Goal: Task Accomplishment & Management: Manage account settings

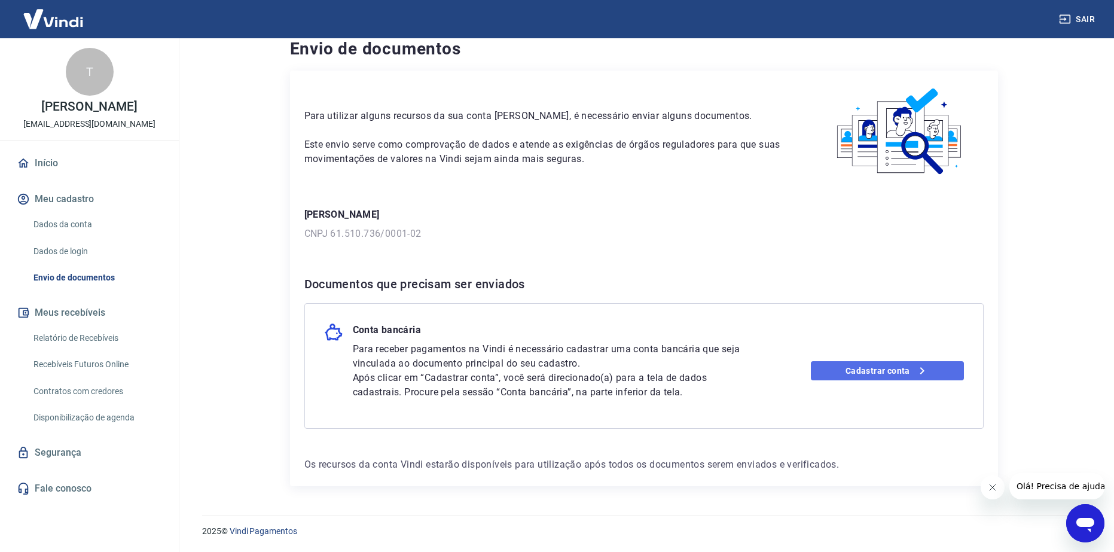
click at [900, 371] on link "Cadastrar conta" at bounding box center [887, 370] width 153 height 19
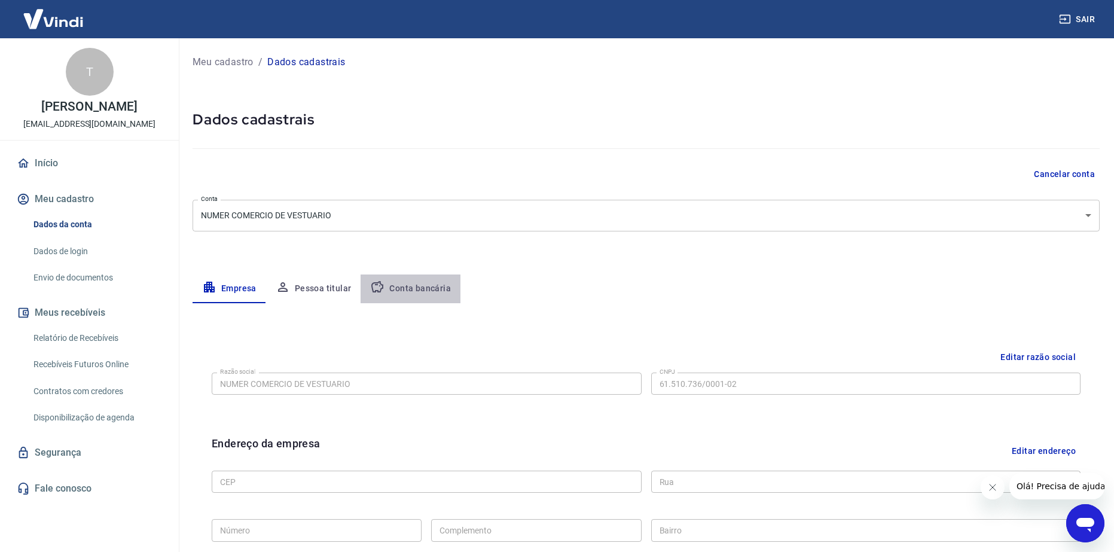
click at [415, 291] on button "Conta bancária" at bounding box center [410, 288] width 100 height 29
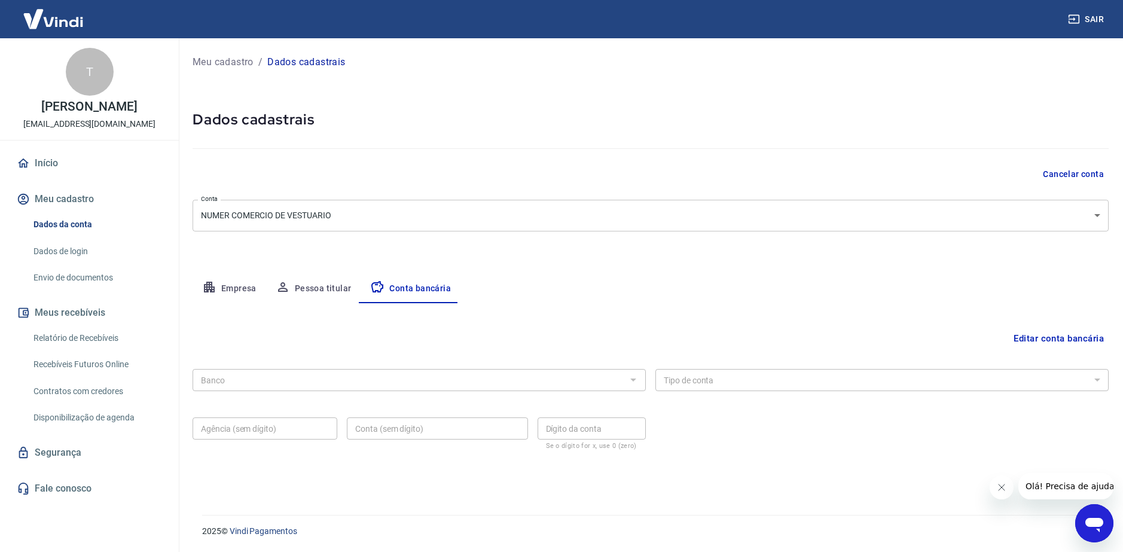
click at [212, 296] on button "Empresa" at bounding box center [229, 288] width 74 height 29
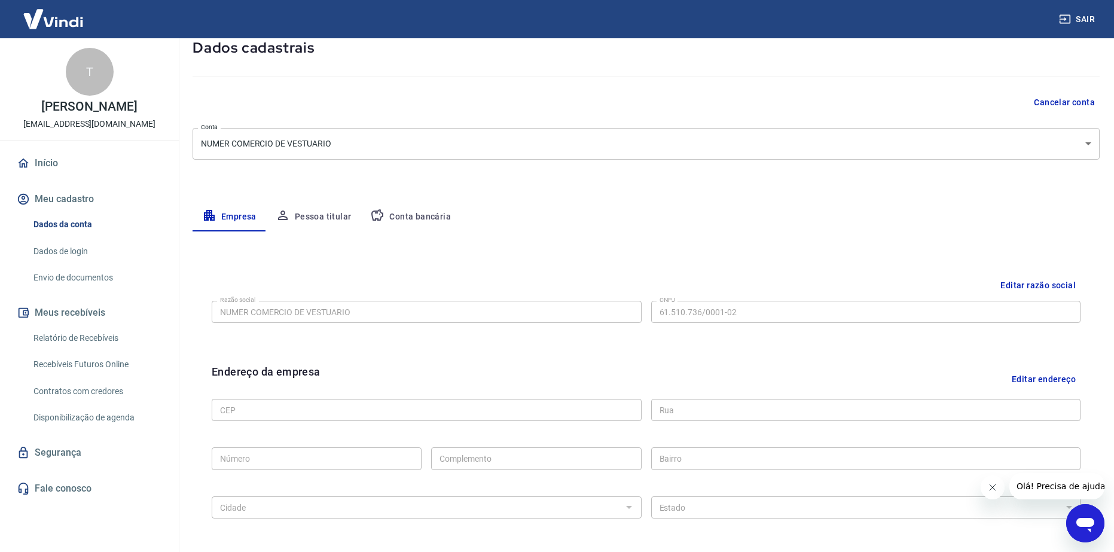
scroll to position [71, 0]
click at [317, 209] on button "Pessoa titular" at bounding box center [313, 217] width 95 height 29
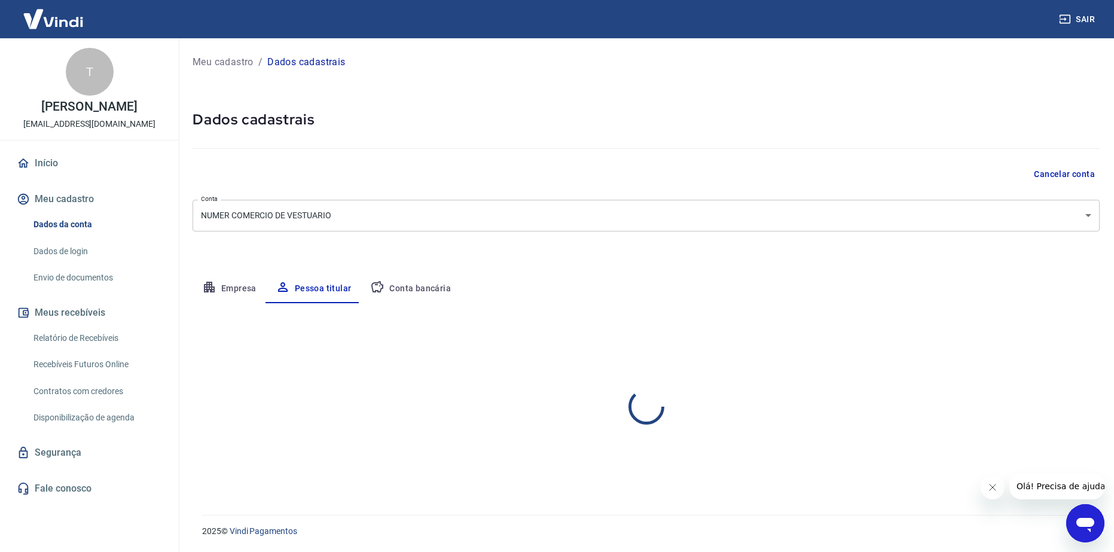
scroll to position [0, 0]
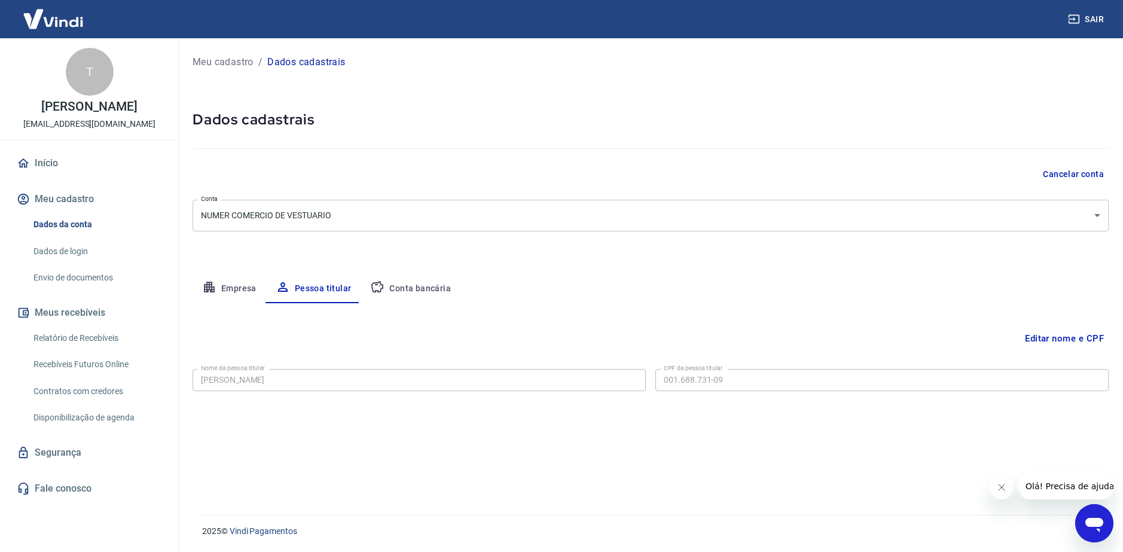
click at [234, 284] on button "Empresa" at bounding box center [229, 288] width 74 height 29
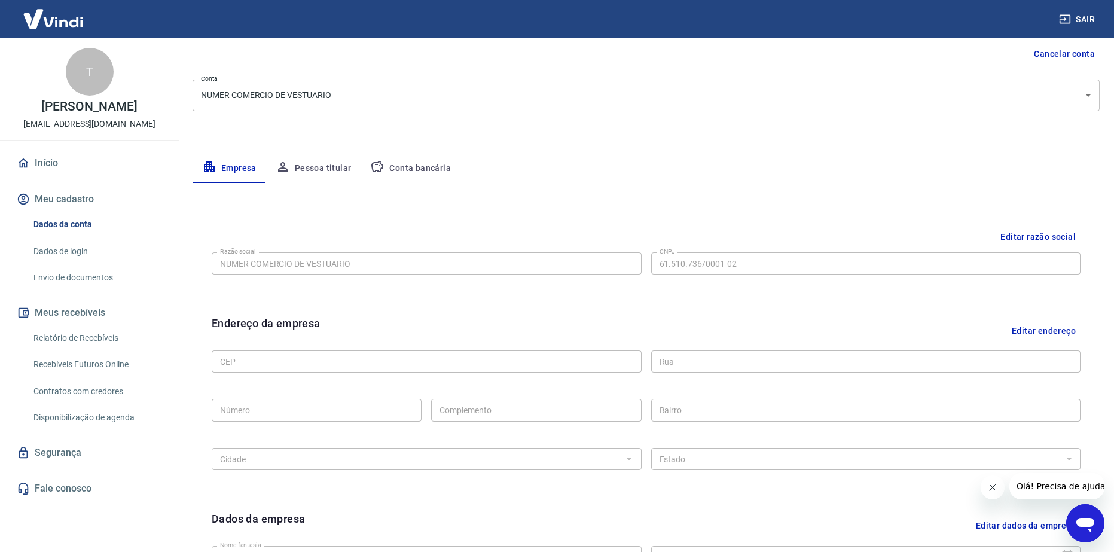
scroll to position [120, 0]
click at [401, 174] on button "Conta bancária" at bounding box center [410, 169] width 100 height 29
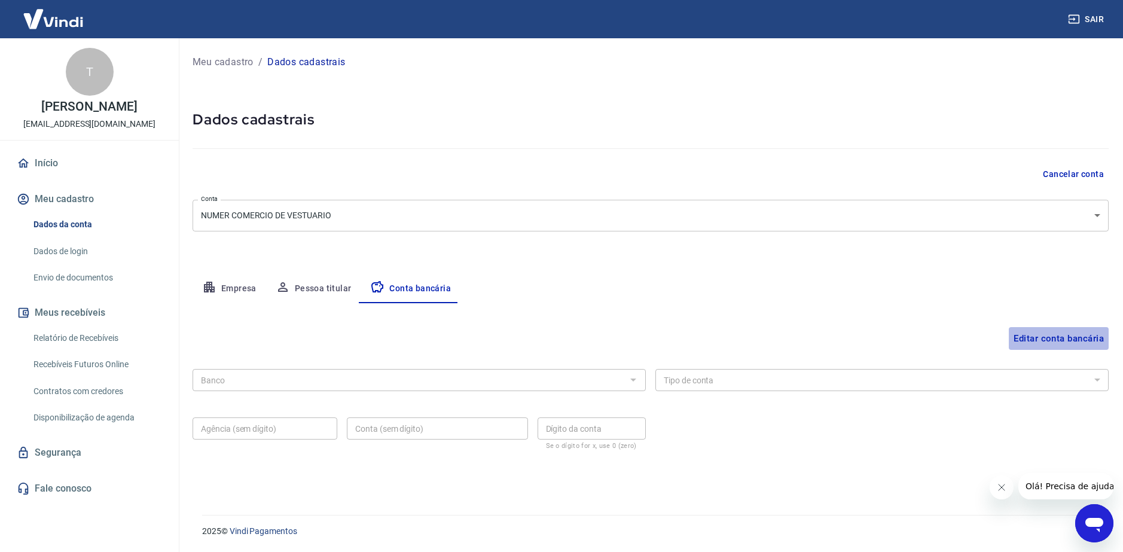
click at [1029, 335] on button "Editar conta bancária" at bounding box center [1058, 338] width 100 height 23
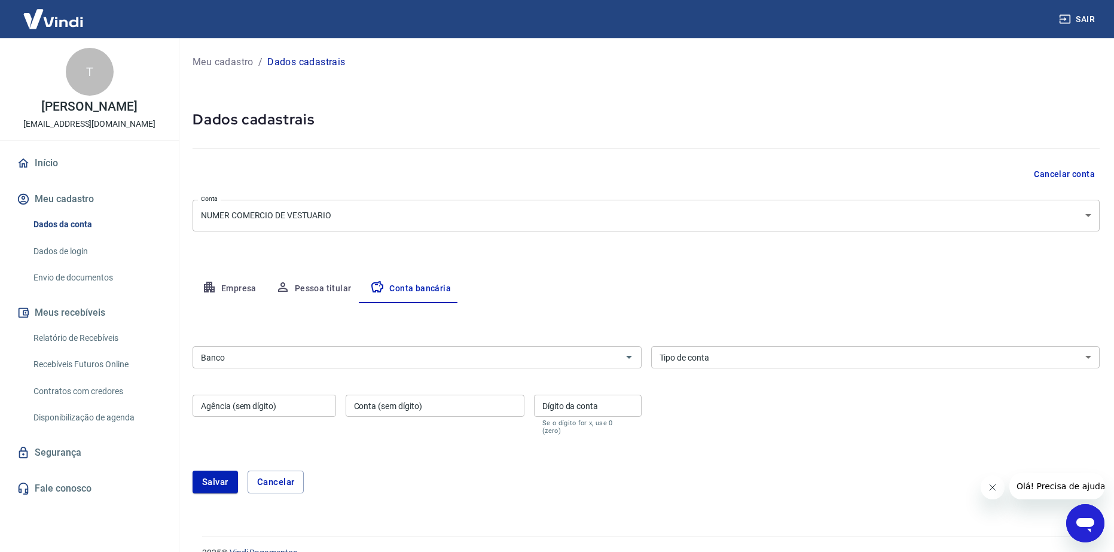
click at [515, 365] on div "Banco" at bounding box center [416, 357] width 449 height 22
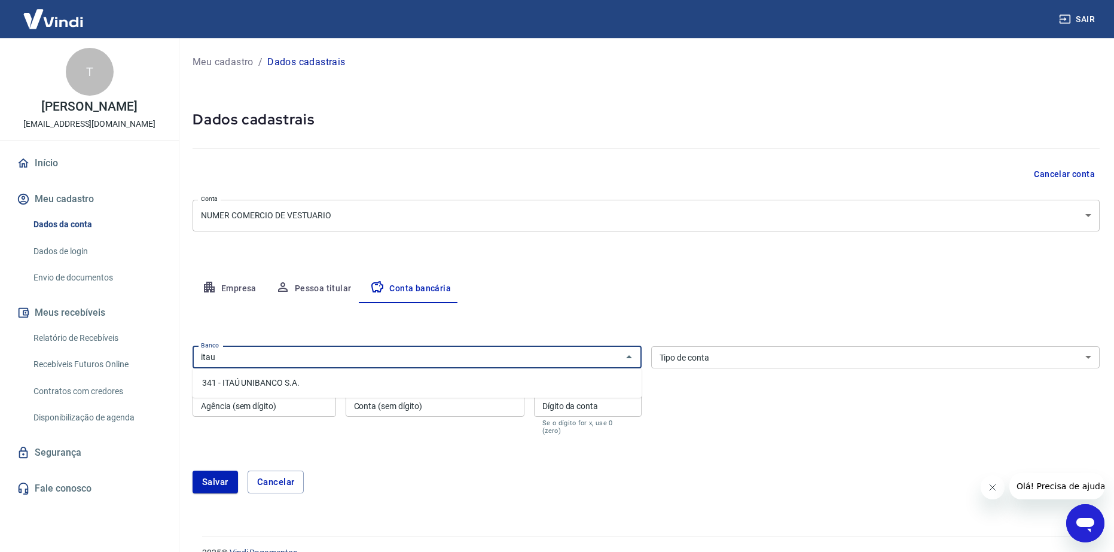
click at [406, 378] on li "341 - ITAÚ UNIBANCO S.A." at bounding box center [416, 383] width 449 height 20
type input "341 - ITAÚ UNIBANCO S.A."
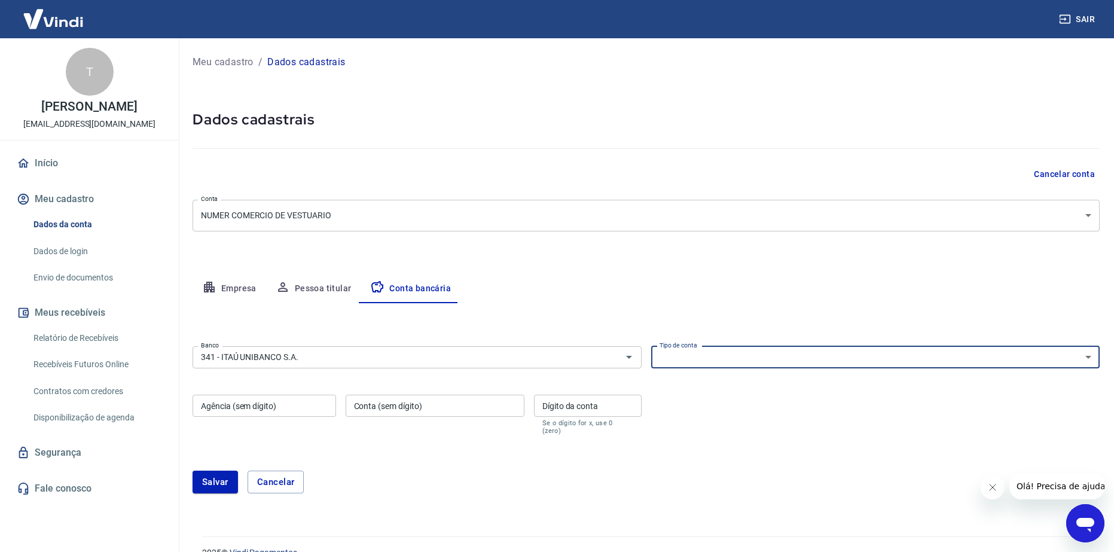
click at [718, 350] on select "Conta Corrente Conta Poupança" at bounding box center [875, 357] width 449 height 22
select select "1"
click at [651, 346] on select "Conta Corrente Conta Poupança" at bounding box center [875, 357] width 449 height 22
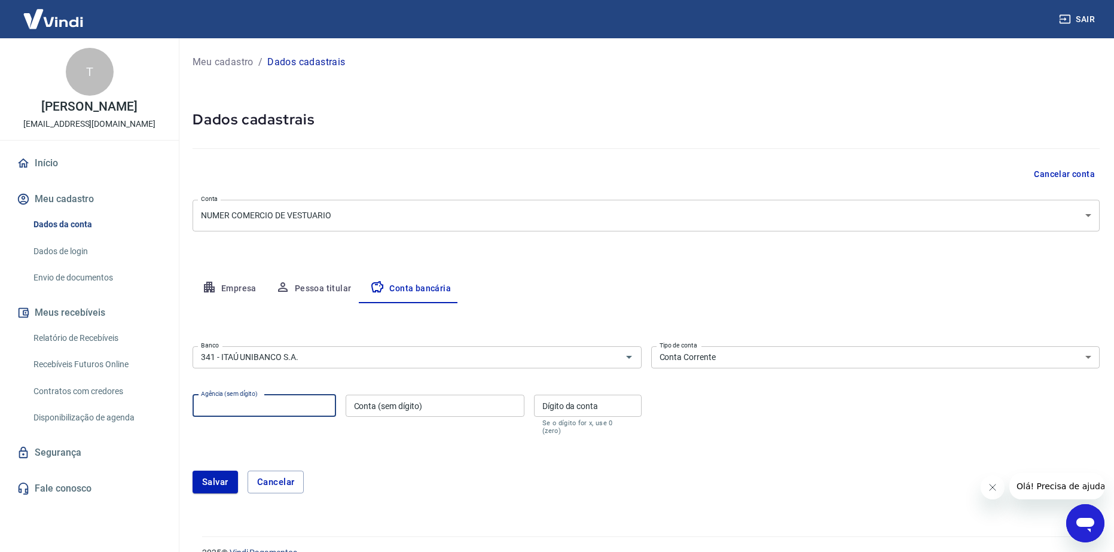
click at [288, 411] on input "Agência (sem dígito)" at bounding box center [263, 406] width 143 height 22
paste input "4319"
type input "4319"
click at [416, 413] on input "Conta (sem dígito)" at bounding box center [434, 406] width 179 height 22
paste input "97187"
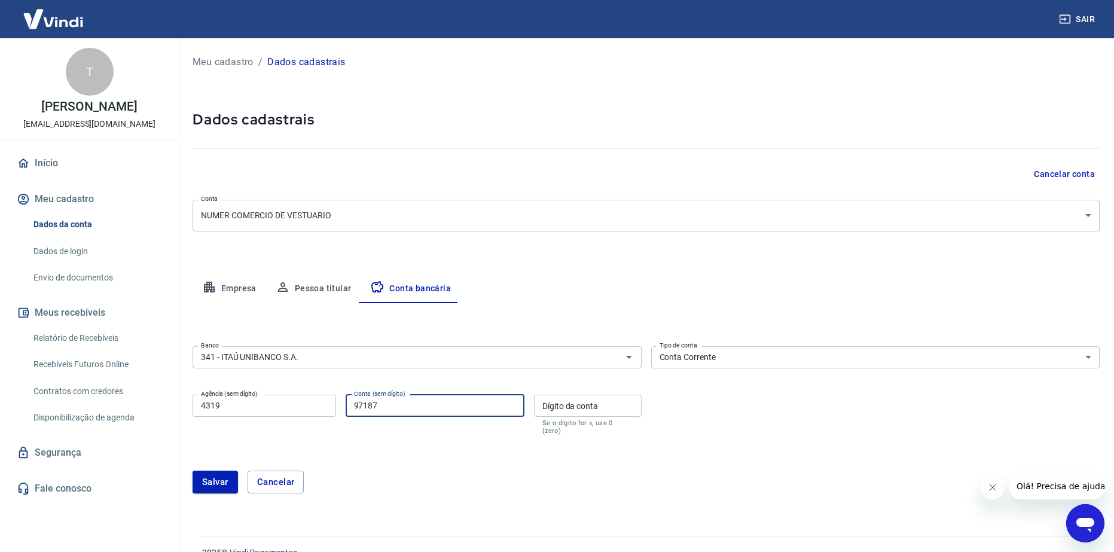
type input "97187"
click at [574, 406] on input "Dígito da conta" at bounding box center [588, 406] width 108 height 22
type input "7"
click at [441, 456] on div "Salvar Cancelar" at bounding box center [645, 481] width 907 height 51
click at [216, 470] on button "Salvar" at bounding box center [214, 481] width 45 height 23
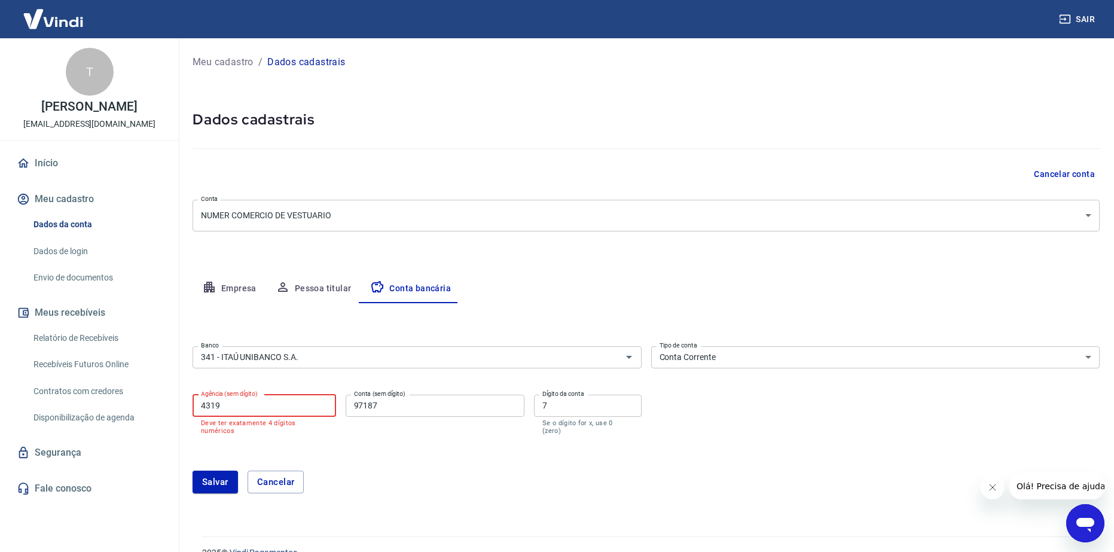
click at [251, 402] on input "4319" at bounding box center [263, 406] width 143 height 22
type input "4319"
click at [450, 476] on div "Salvar Cancelar" at bounding box center [645, 481] width 907 height 23
click at [431, 403] on input "97187" at bounding box center [434, 406] width 179 height 22
click at [218, 472] on button "Salvar" at bounding box center [214, 481] width 45 height 23
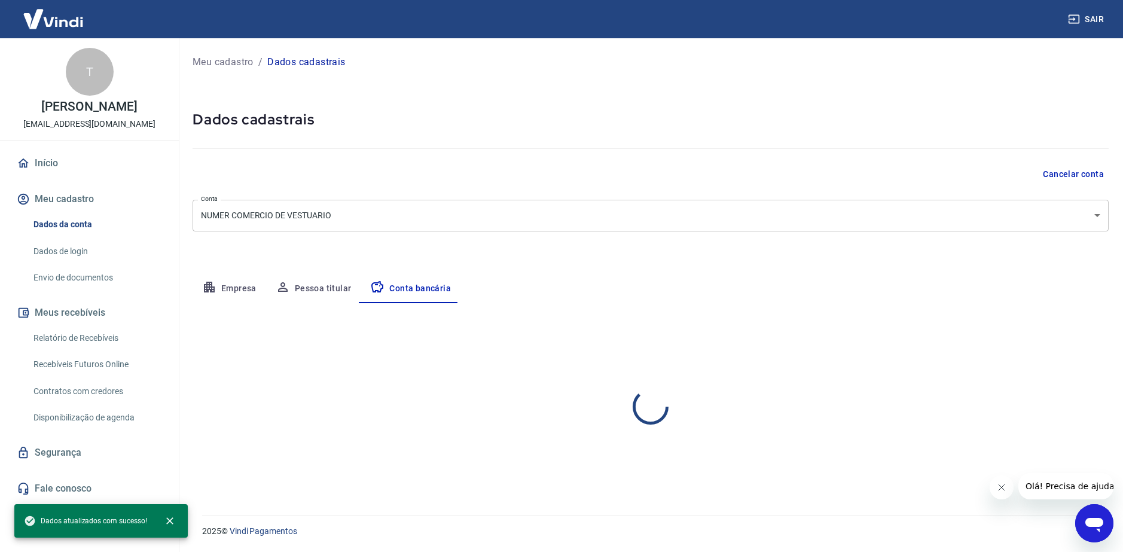
select select "1"
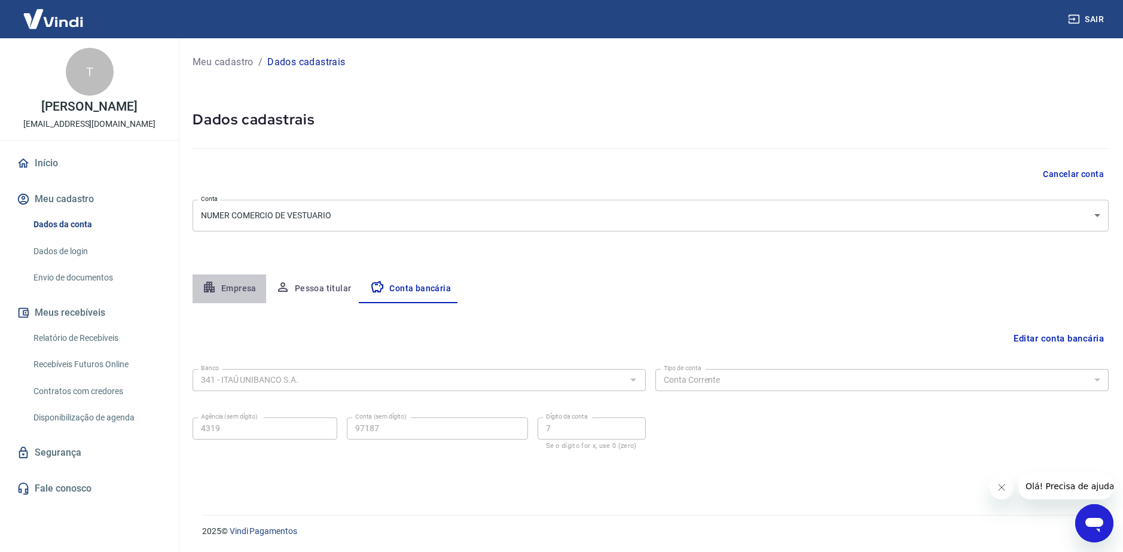
click at [236, 287] on button "Empresa" at bounding box center [229, 288] width 74 height 29
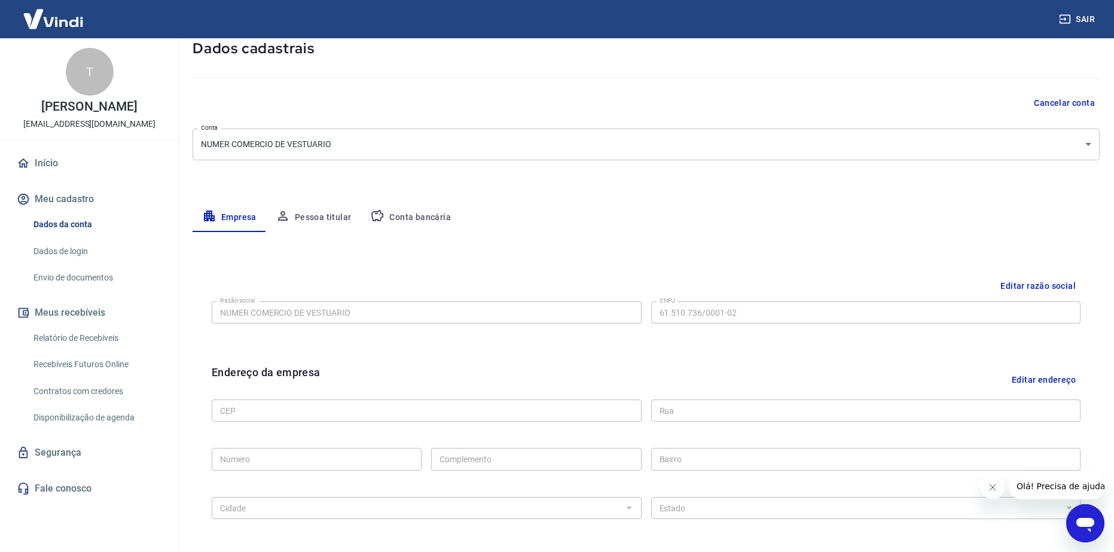
scroll to position [11, 0]
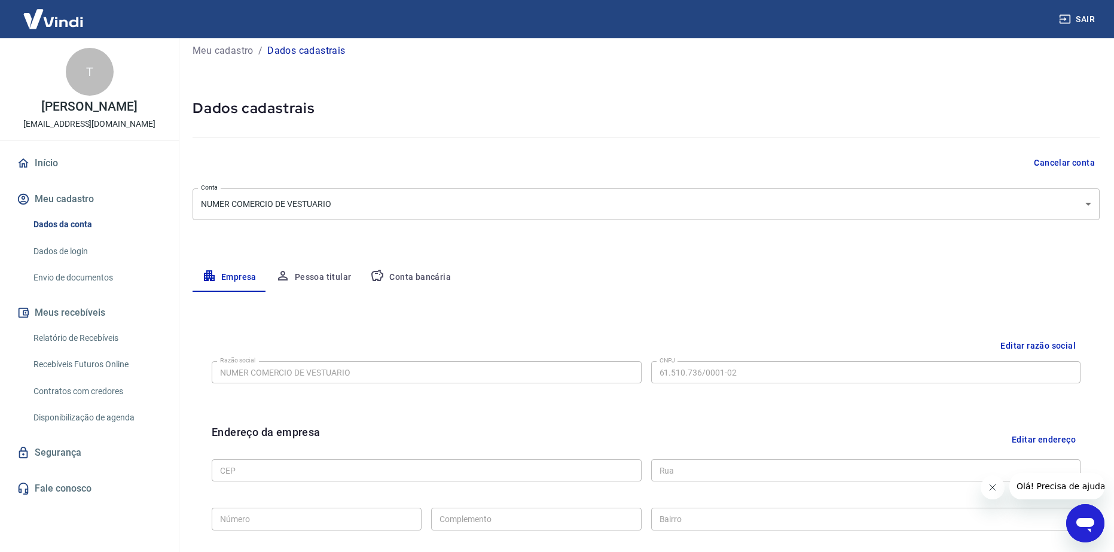
click at [326, 276] on button "Pessoa titular" at bounding box center [313, 277] width 95 height 29
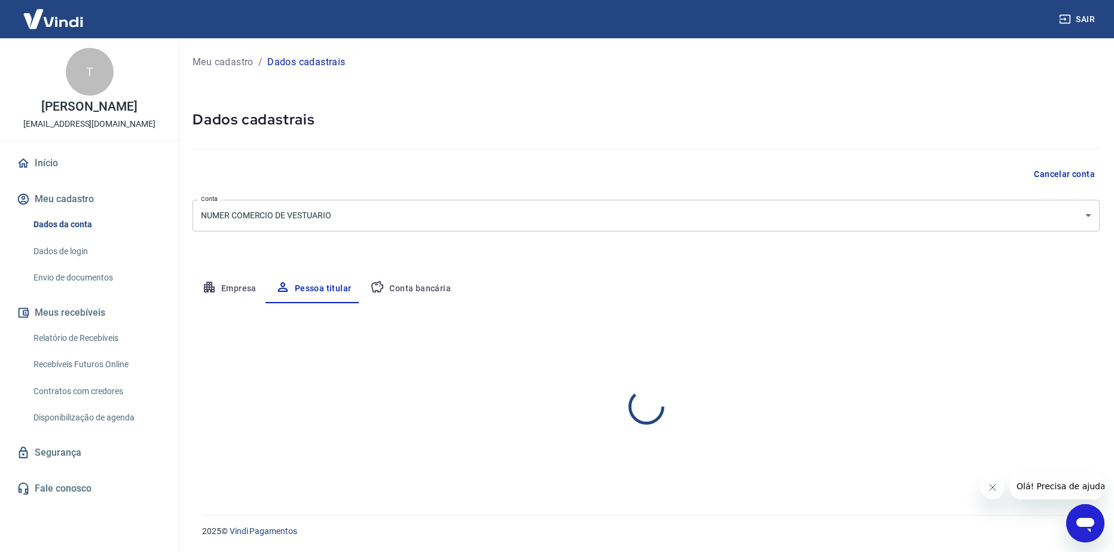
scroll to position [0, 0]
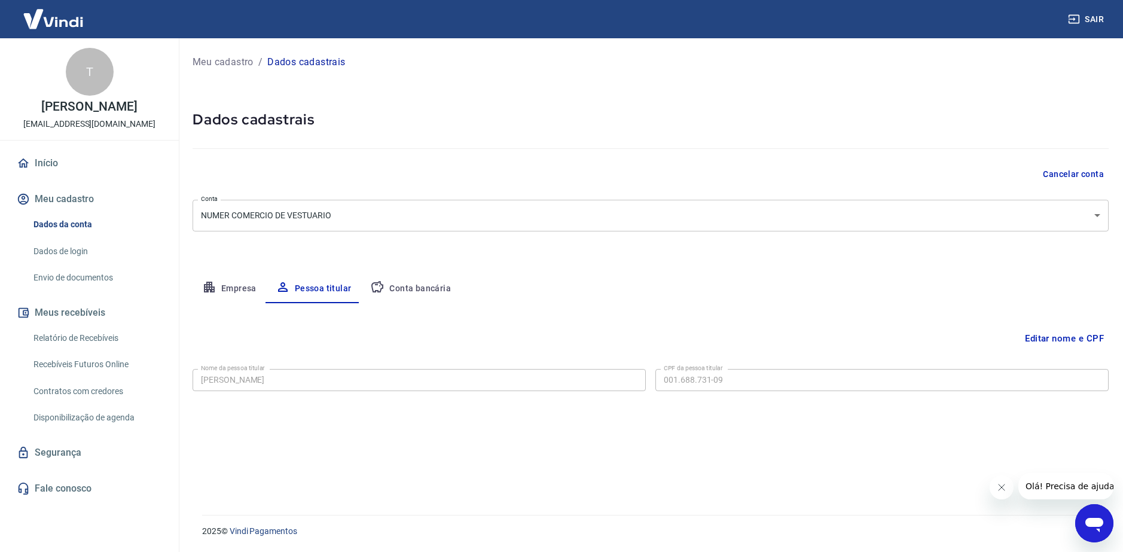
click at [232, 286] on button "Empresa" at bounding box center [229, 288] width 74 height 29
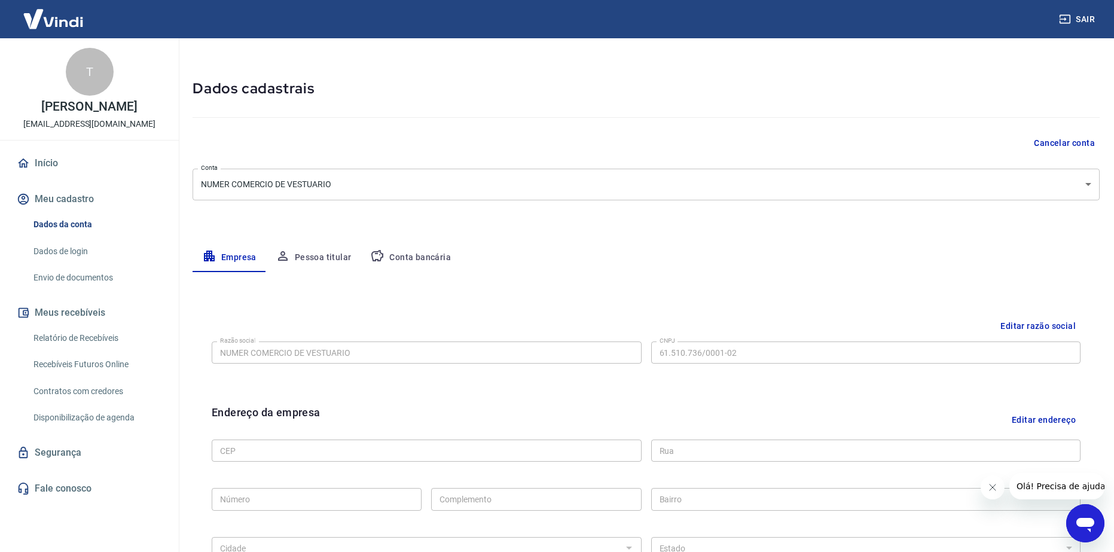
scroll to position [60, 0]
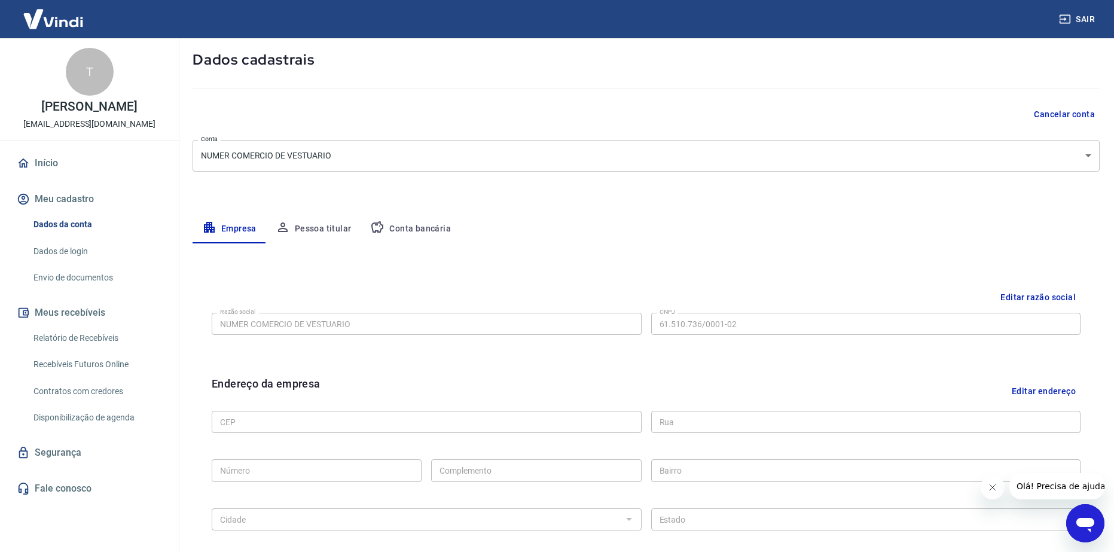
click at [1039, 392] on button "Editar endereço" at bounding box center [1044, 390] width 74 height 30
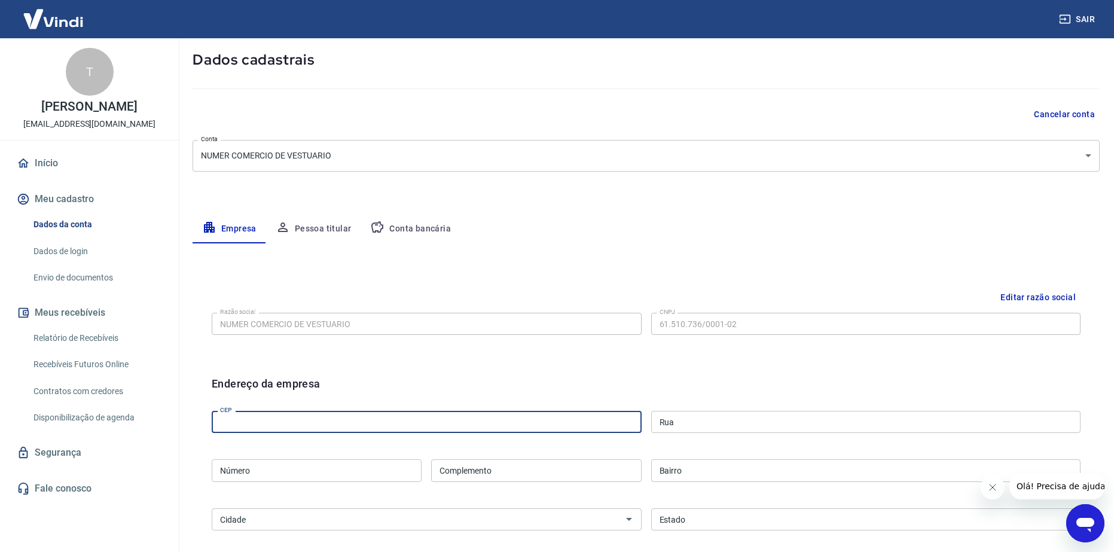
click at [414, 433] on input "CEP" at bounding box center [427, 422] width 430 height 22
paste input "74290"
type input "74290-205"
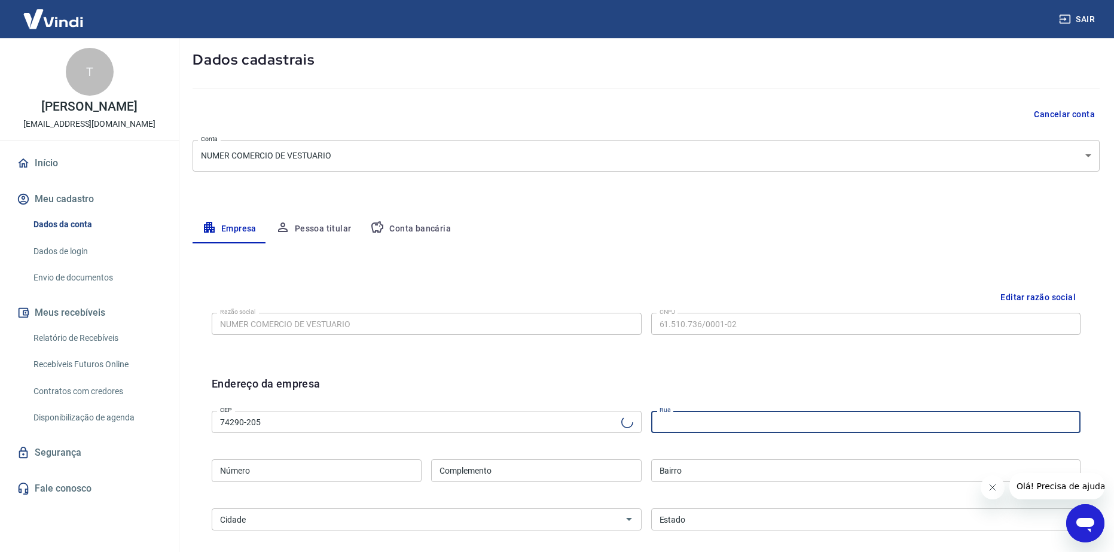
type input "Rua C 248"
type input "Jardim América"
select select "GO"
type input "Goiânia"
click at [389, 466] on input "Número" at bounding box center [317, 470] width 210 height 22
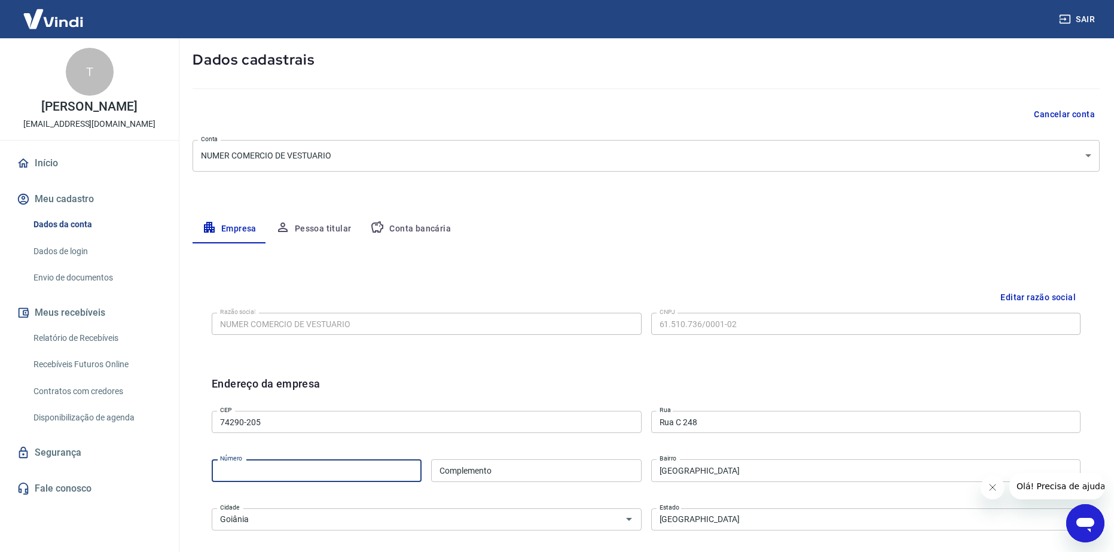
type input "s/n"
click at [595, 470] on input "Complemento" at bounding box center [536, 470] width 210 height 22
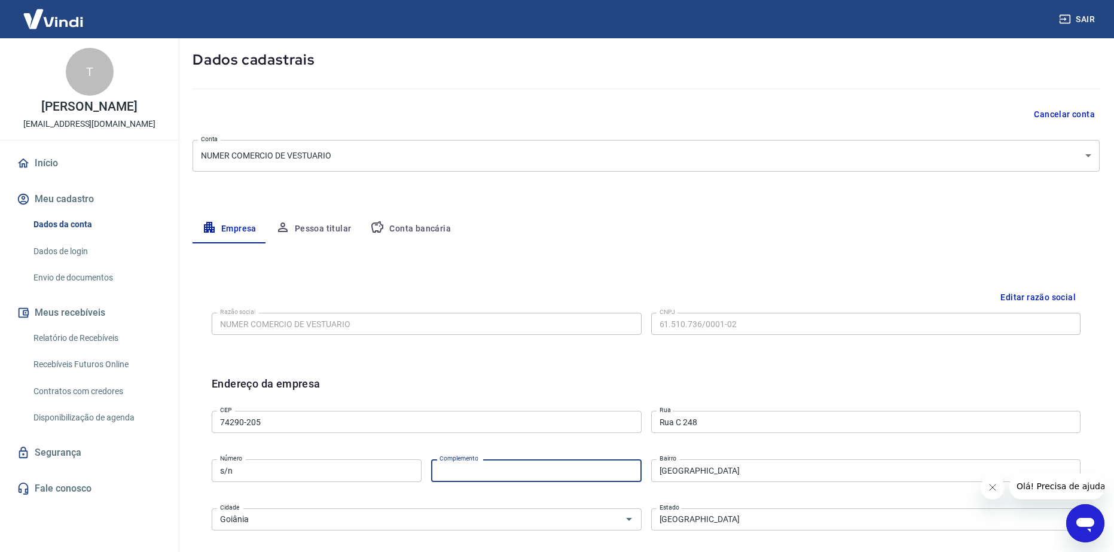
paste input "QUADRA 548 LOTE 03 A 05"
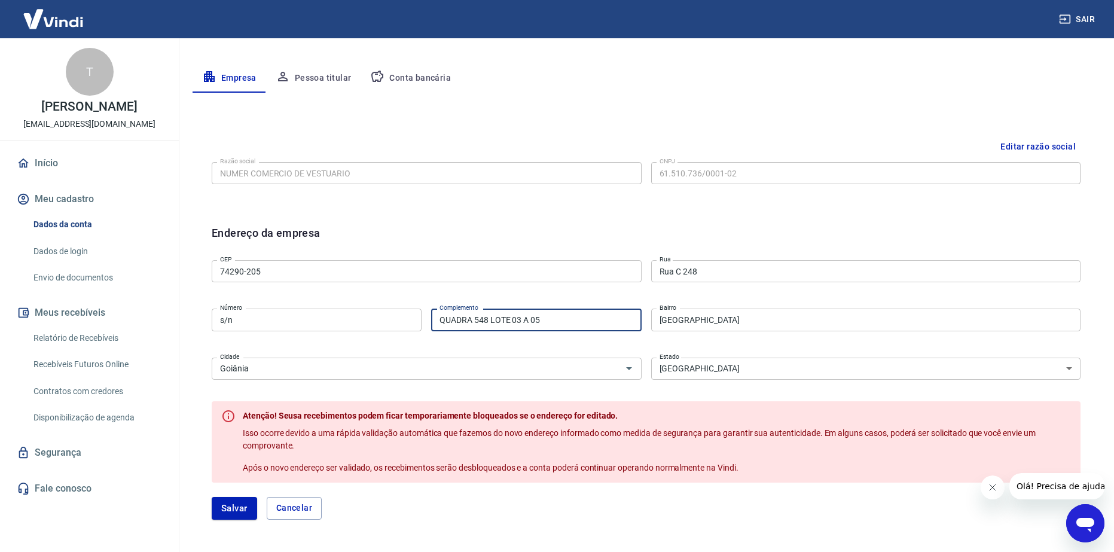
scroll to position [239, 0]
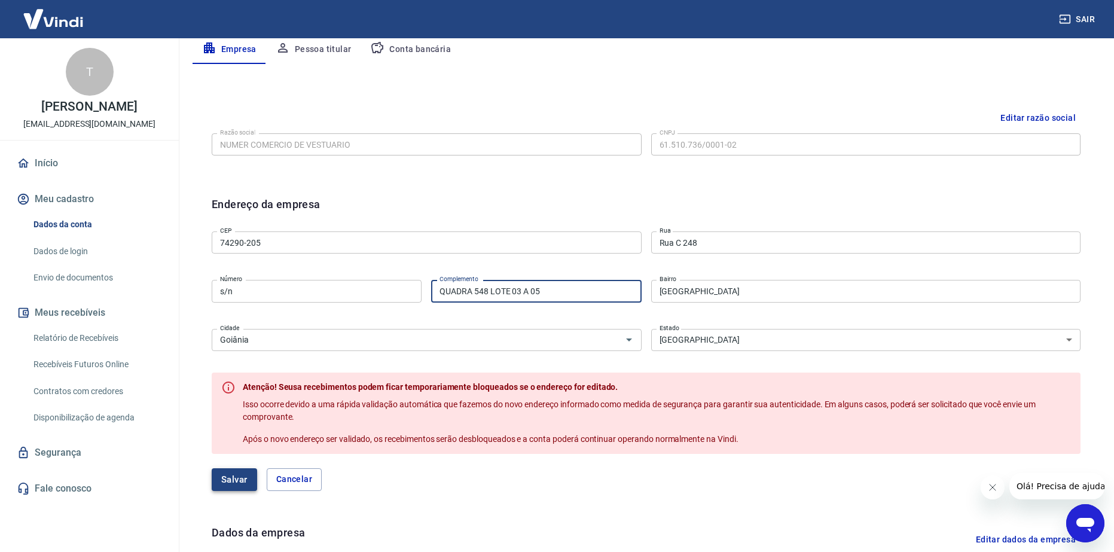
type input "QUADRA 548 LOTE 03 A 05"
click at [238, 476] on button "Salvar" at bounding box center [234, 479] width 45 height 23
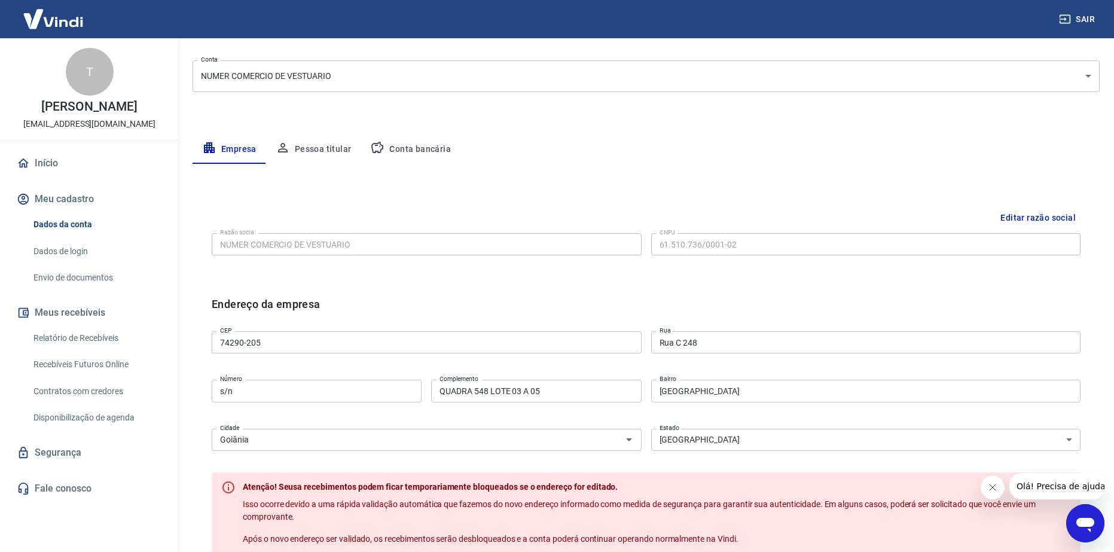
select select "GO"
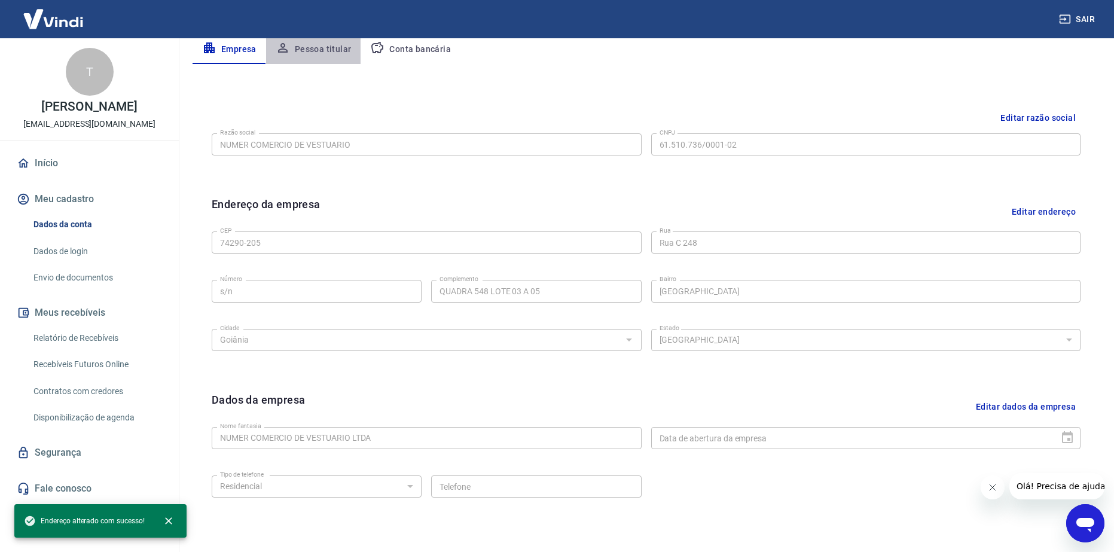
click at [316, 48] on button "Pessoa titular" at bounding box center [313, 49] width 95 height 29
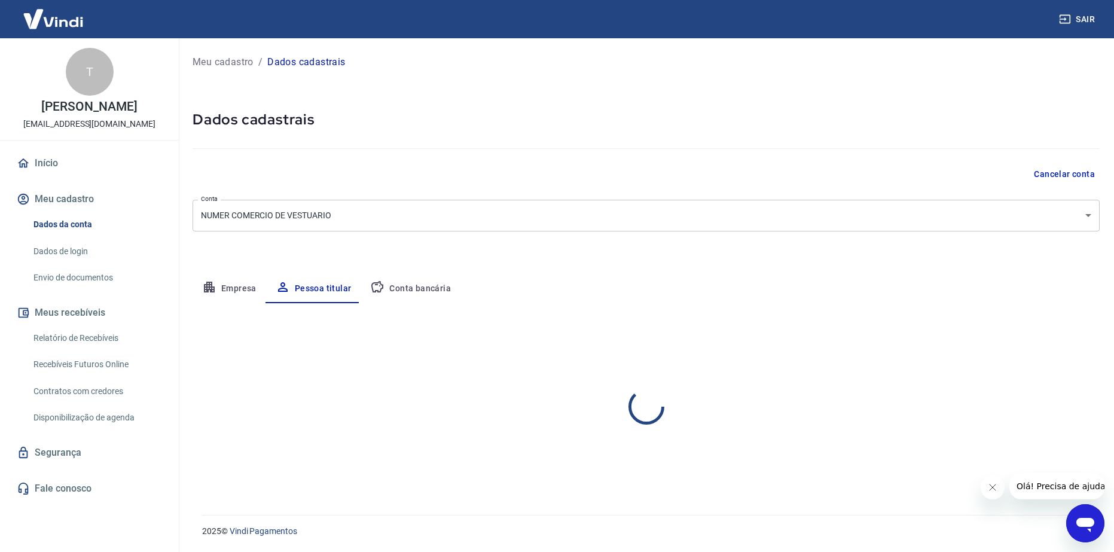
scroll to position [0, 0]
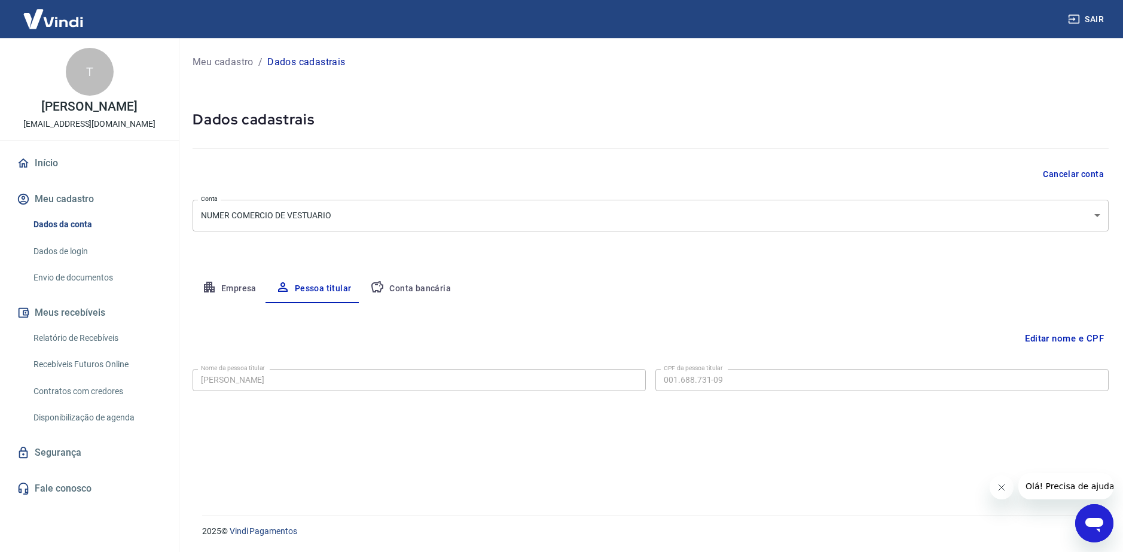
click at [420, 286] on button "Conta bancária" at bounding box center [410, 288] width 100 height 29
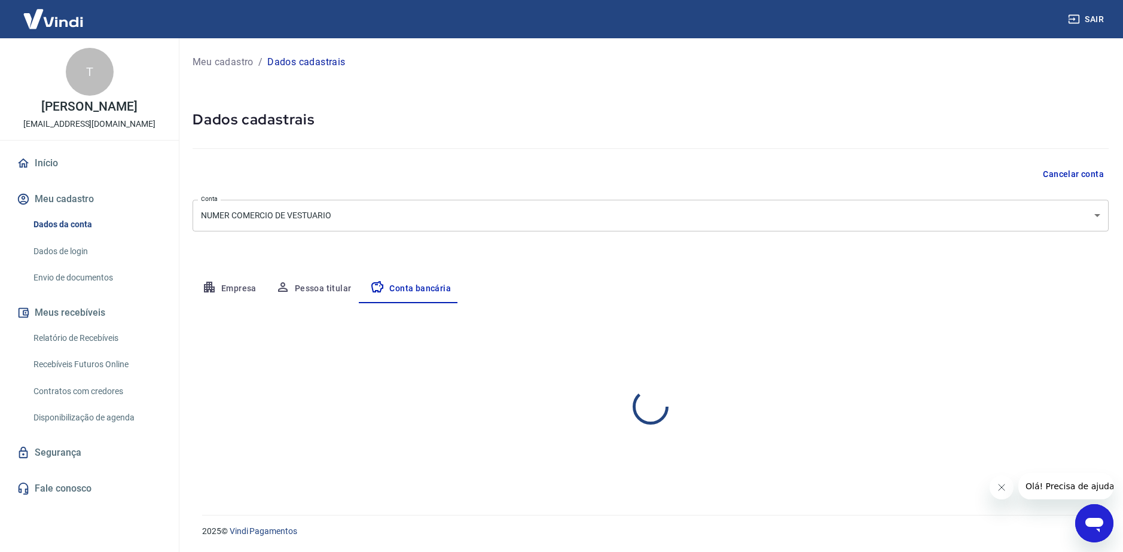
select select "1"
click at [52, 163] on link "Início" at bounding box center [89, 163] width 150 height 26
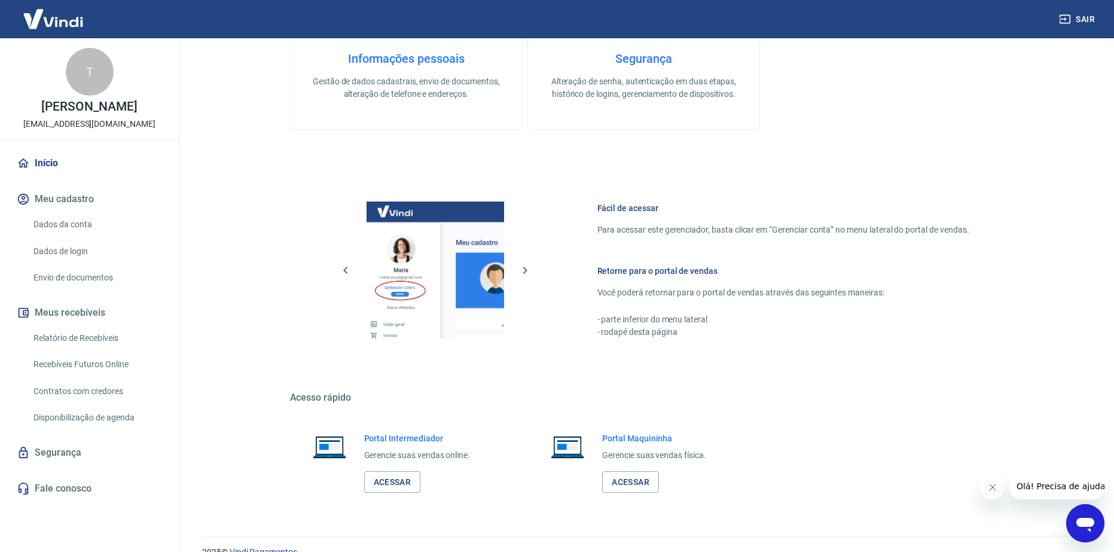
scroll to position [504, 0]
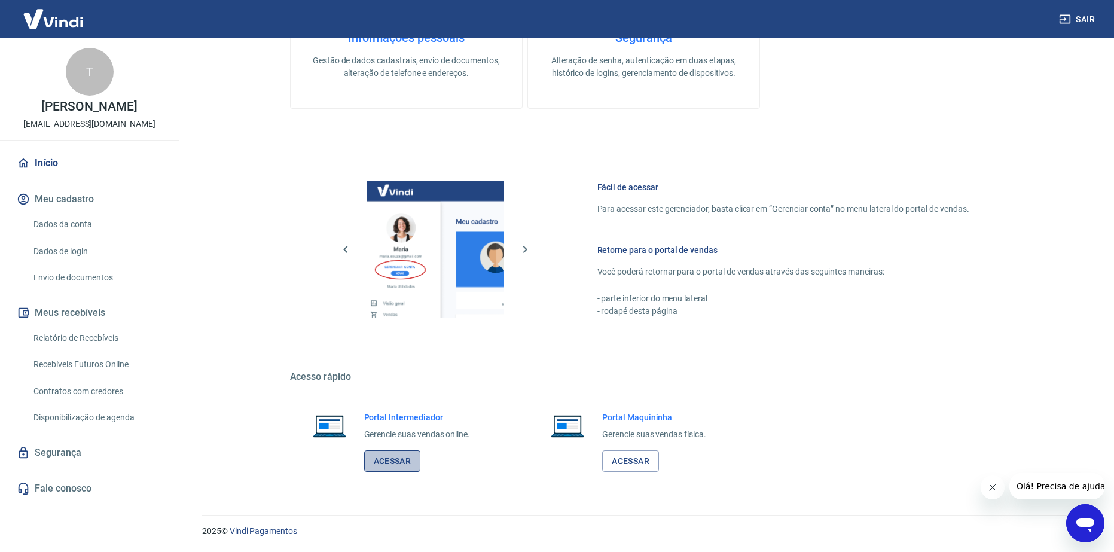
click at [392, 464] on link "Acessar" at bounding box center [392, 461] width 57 height 22
click at [44, 161] on link "Início" at bounding box center [89, 163] width 150 height 26
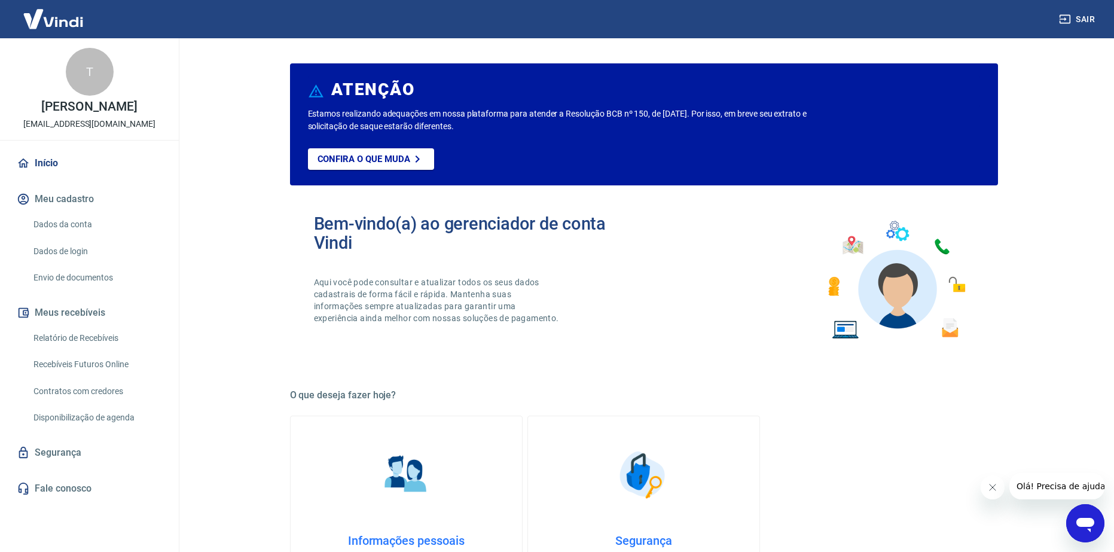
scroll to position [0, 0]
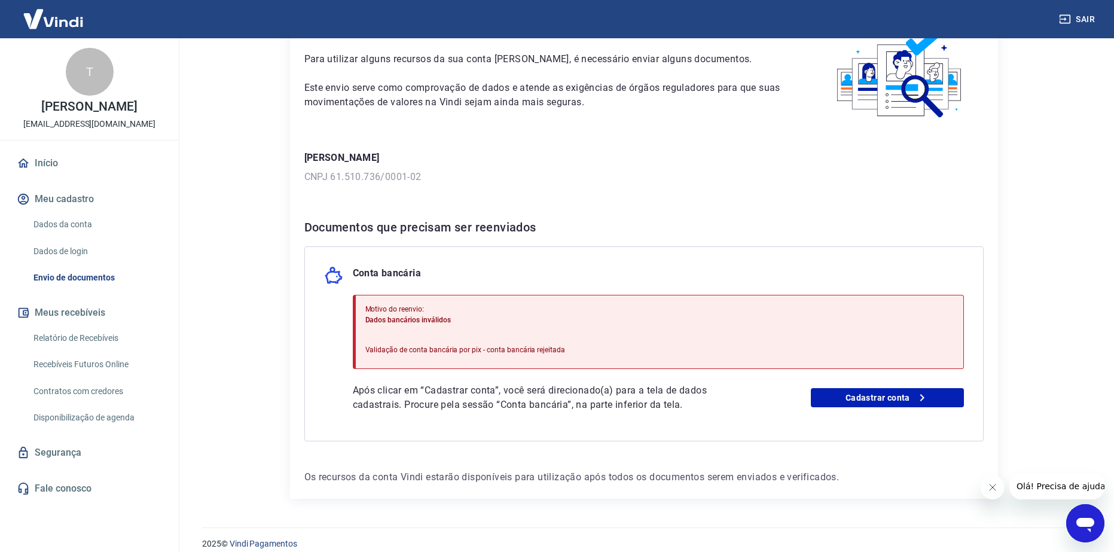
scroll to position [85, 0]
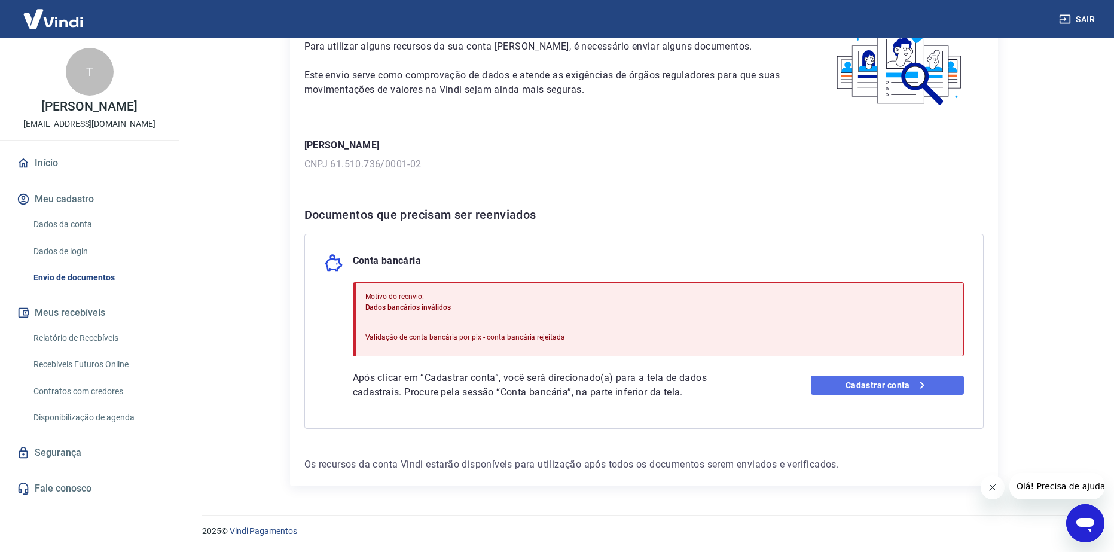
click at [846, 387] on link "Cadastrar conta" at bounding box center [887, 384] width 153 height 19
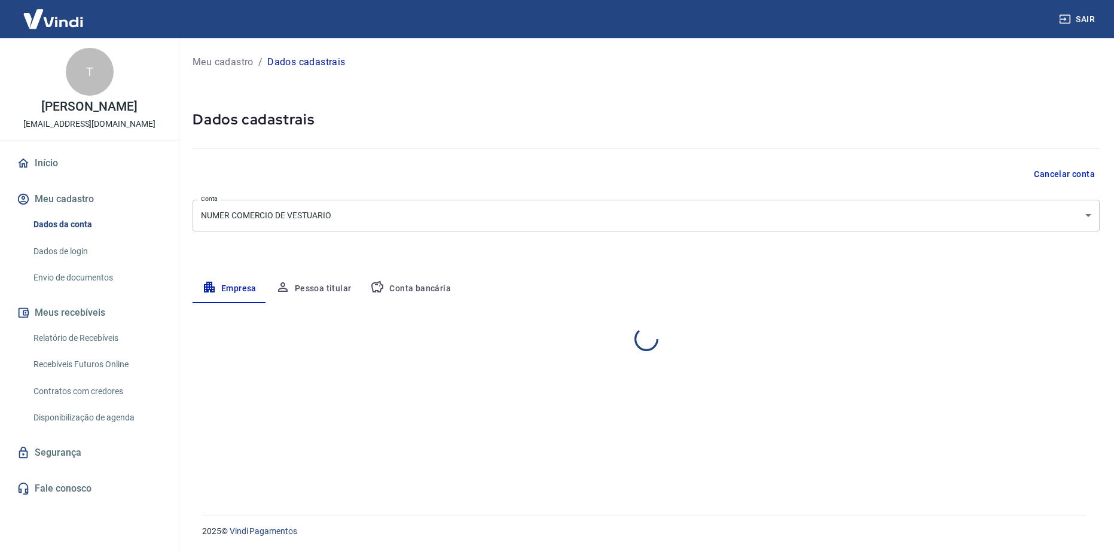
select select "GO"
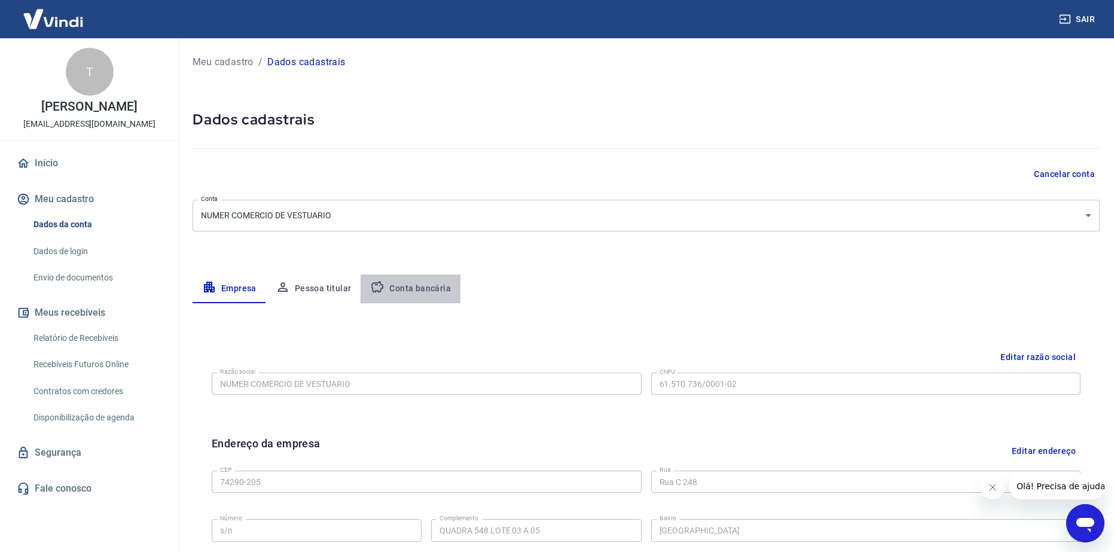
click at [424, 283] on button "Conta bancária" at bounding box center [410, 288] width 100 height 29
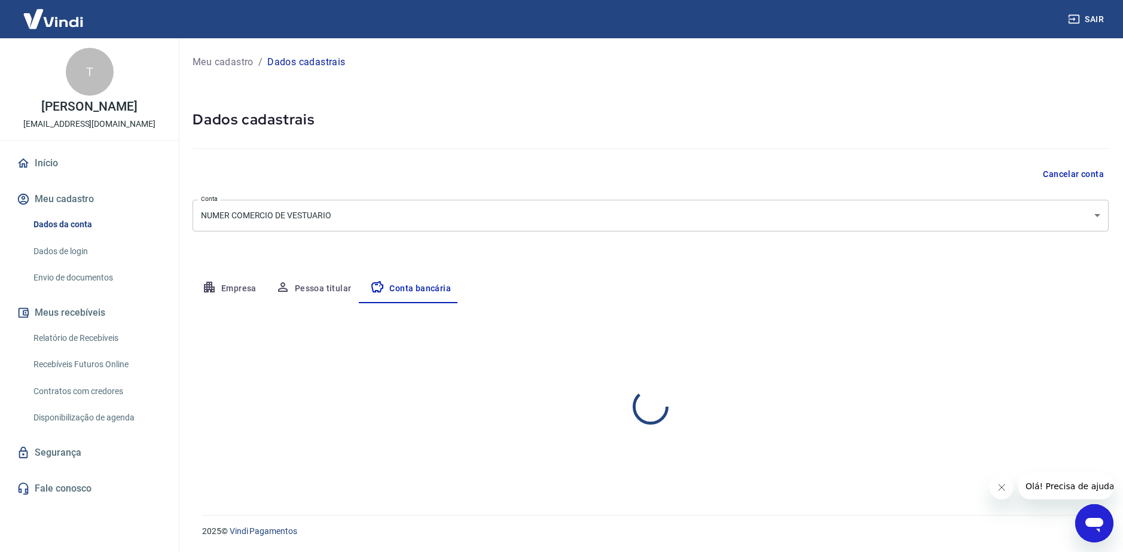
select select "1"
click at [244, 292] on button "Empresa" at bounding box center [229, 288] width 74 height 29
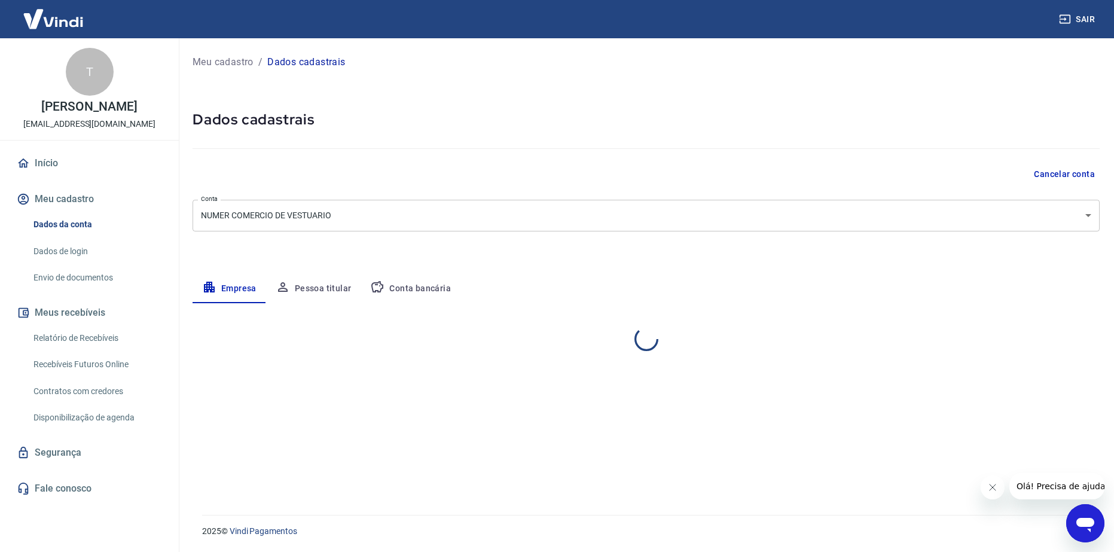
select select "GO"
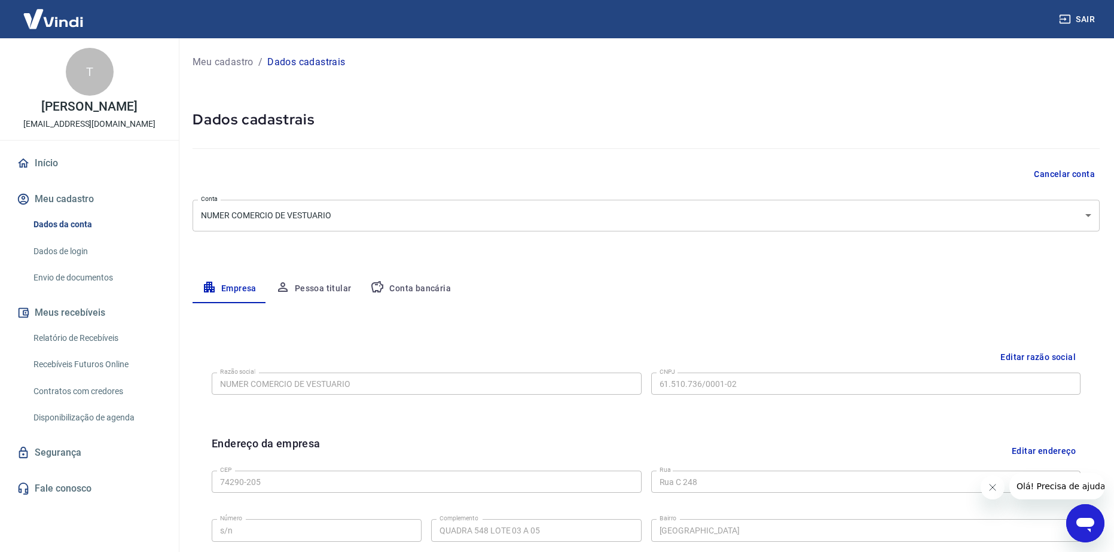
click at [307, 289] on button "Pessoa titular" at bounding box center [313, 288] width 95 height 29
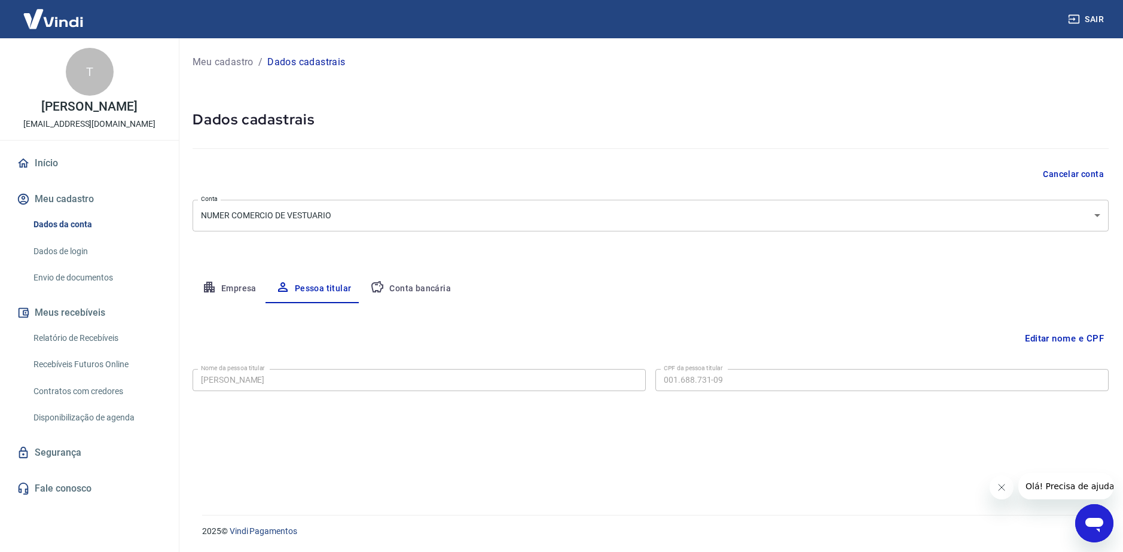
click at [78, 109] on p "[PERSON_NAME]" at bounding box center [89, 106] width 96 height 13
click at [58, 449] on link "Segurança" at bounding box center [89, 452] width 150 height 26
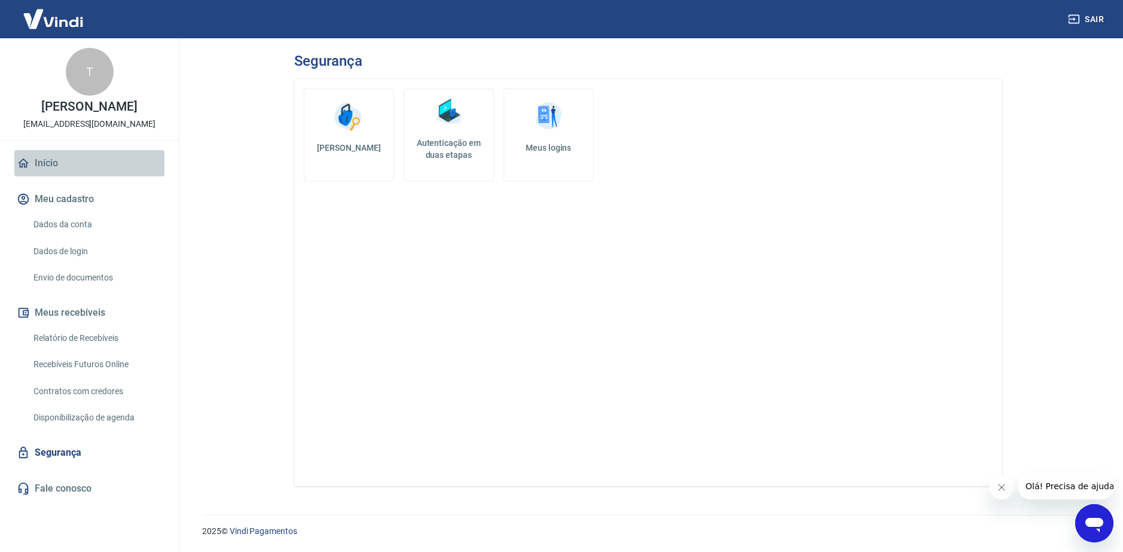
click at [57, 165] on link "Início" at bounding box center [89, 163] width 150 height 26
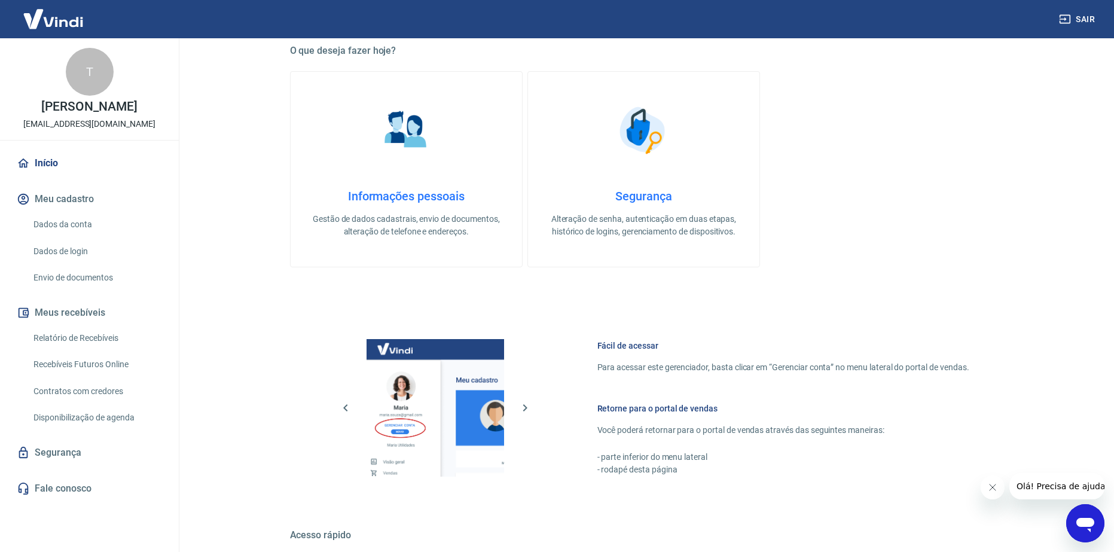
scroll to position [325, 0]
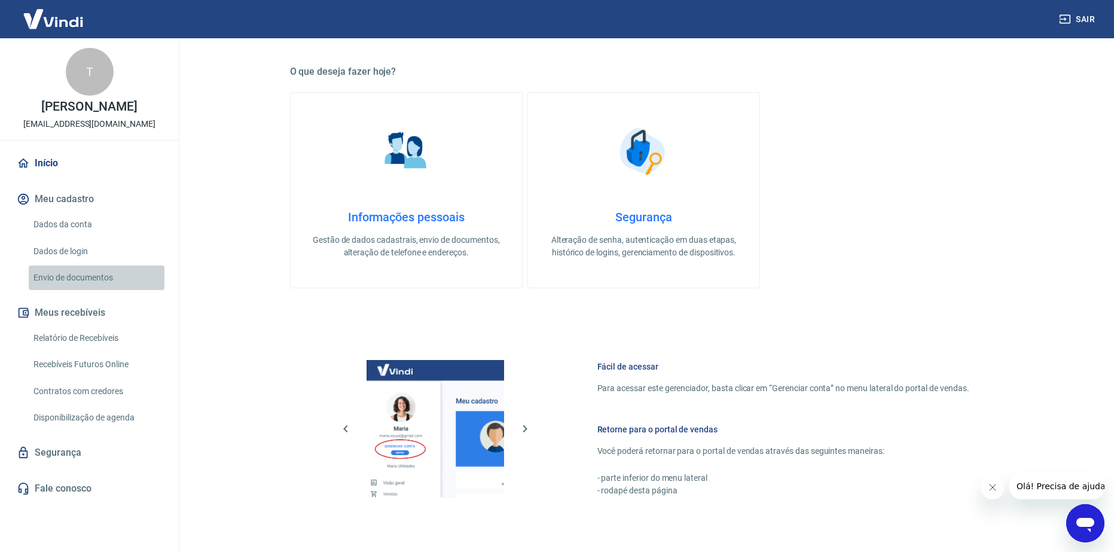
click at [94, 274] on link "Envio de documentos" at bounding box center [97, 277] width 136 height 25
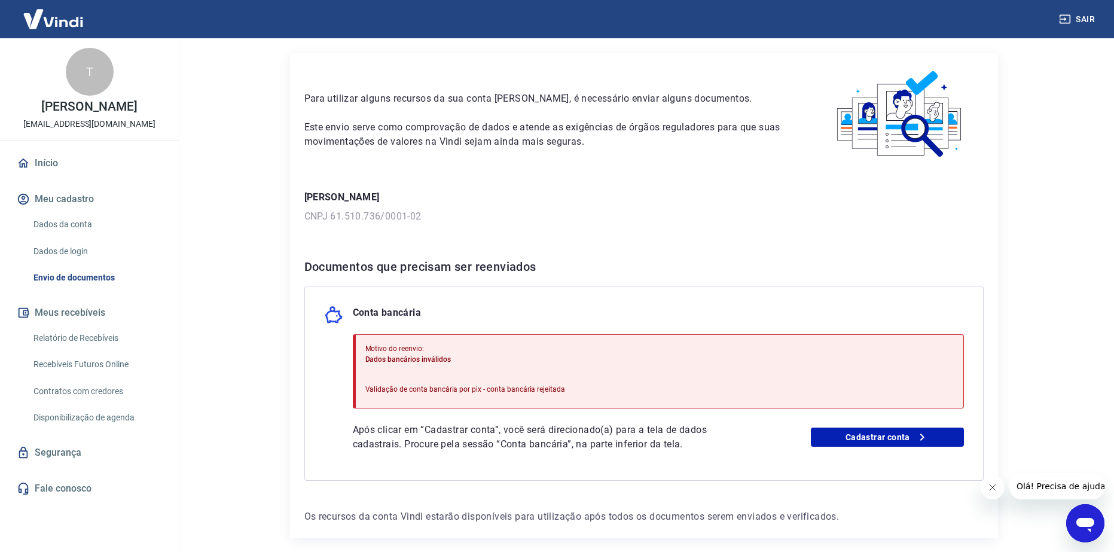
scroll to position [60, 0]
